Goal: Task Accomplishment & Management: Manage account settings

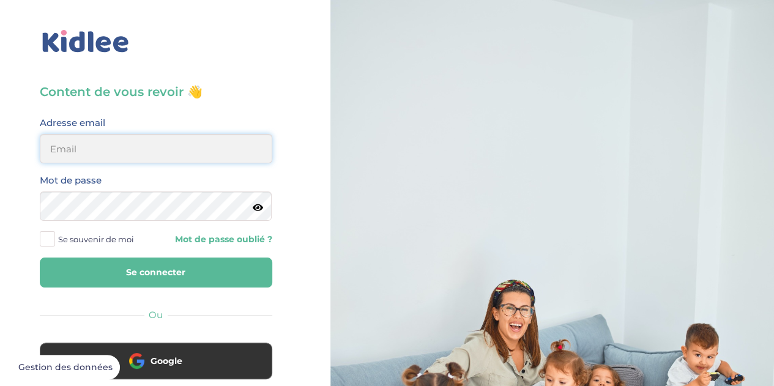
type input "mscetbun@gmail.com"
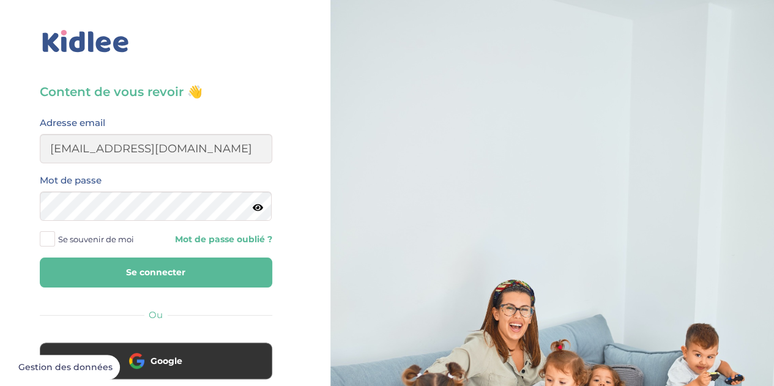
click at [146, 275] on button "Se connecter" at bounding box center [156, 273] width 232 height 30
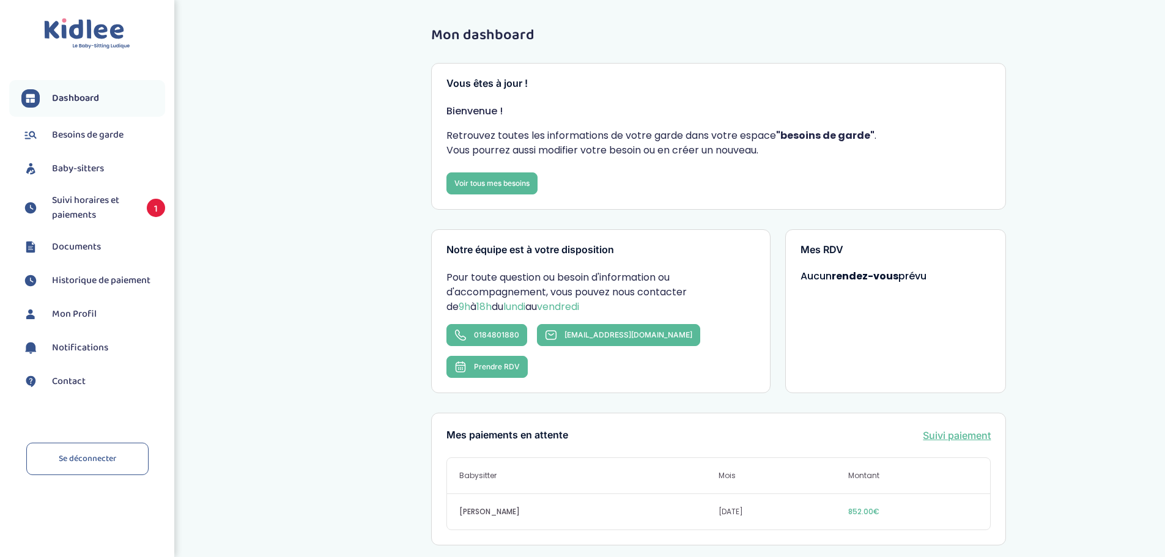
click at [91, 206] on span "Suivi horaires et paiements" at bounding box center [93, 207] width 83 height 29
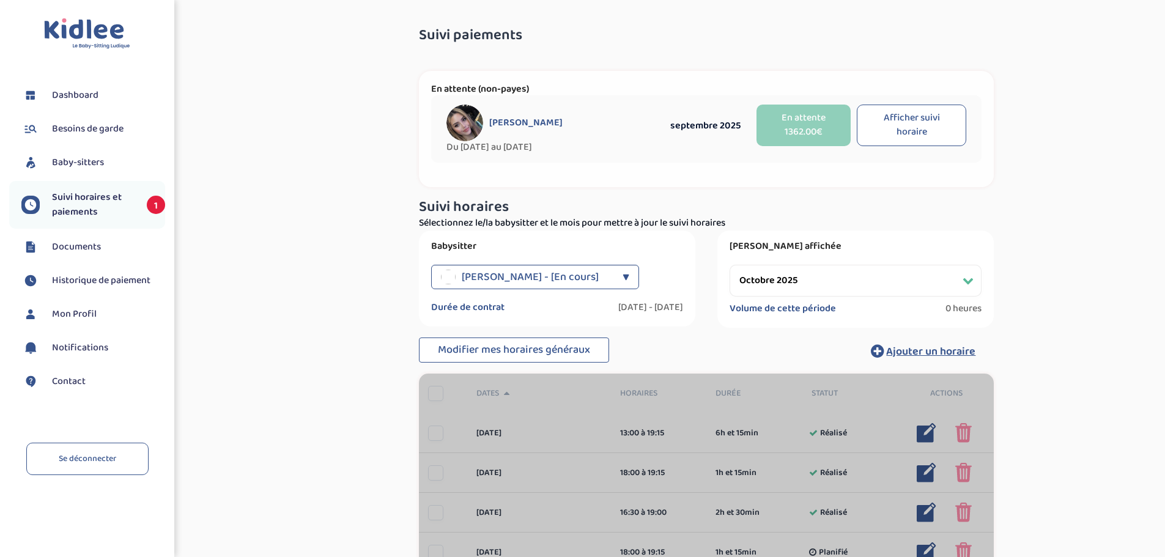
select select "octobre 2025"
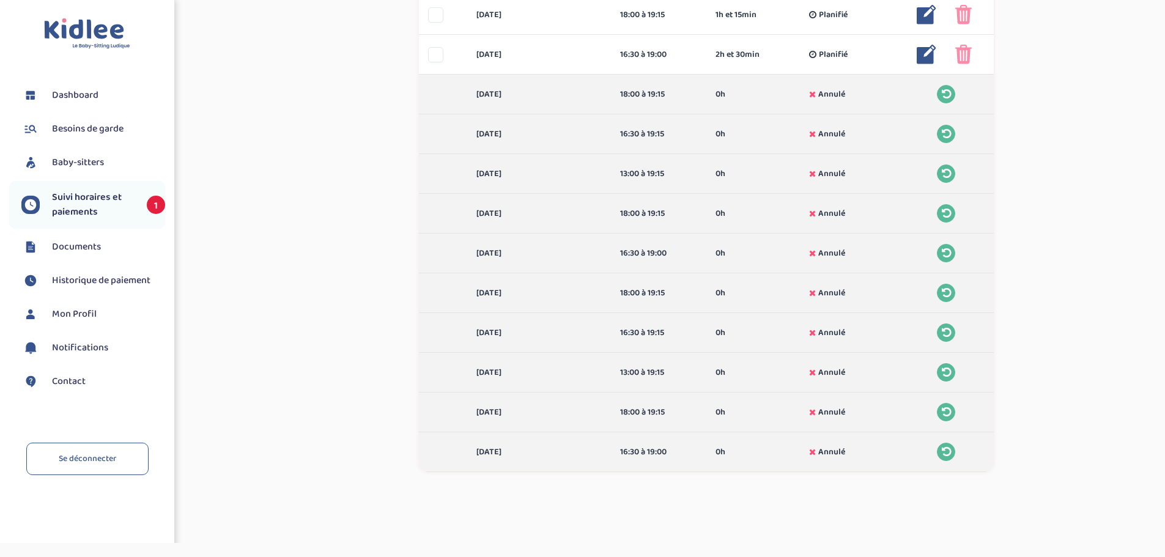
scroll to position [856, 0]
click at [943, 253] on icon at bounding box center [946, 252] width 9 height 11
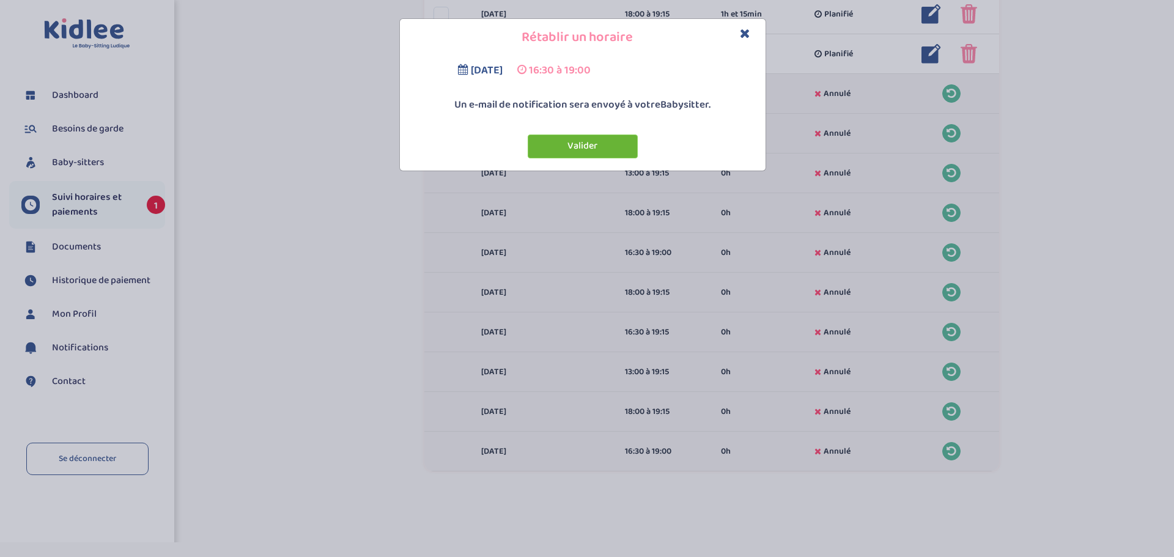
click at [588, 144] on button "Valider" at bounding box center [583, 147] width 110 height 24
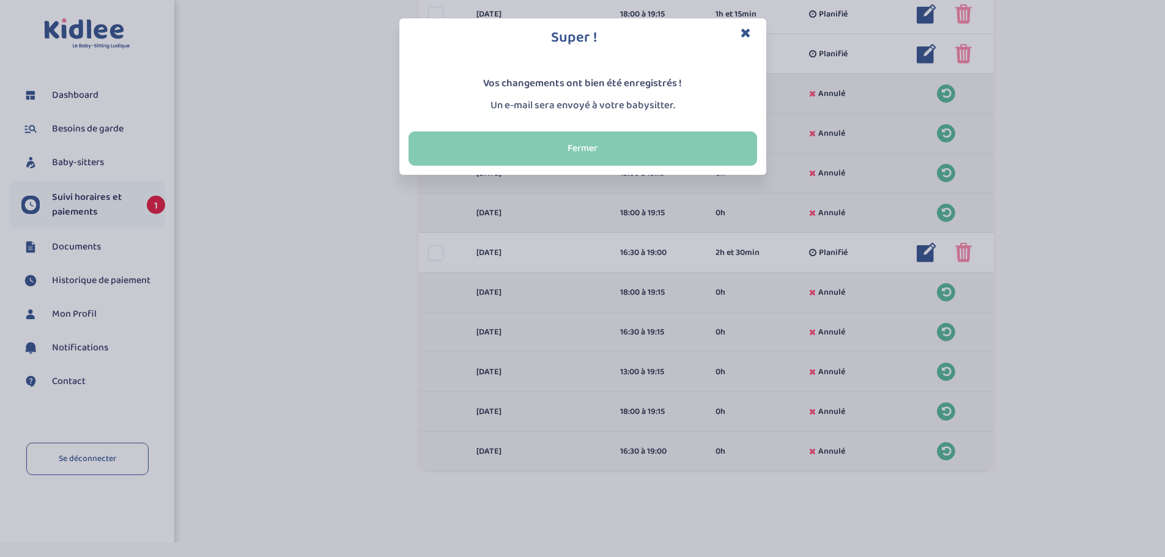
click at [623, 143] on button "Fermer" at bounding box center [583, 149] width 349 height 34
